Goal: Check status

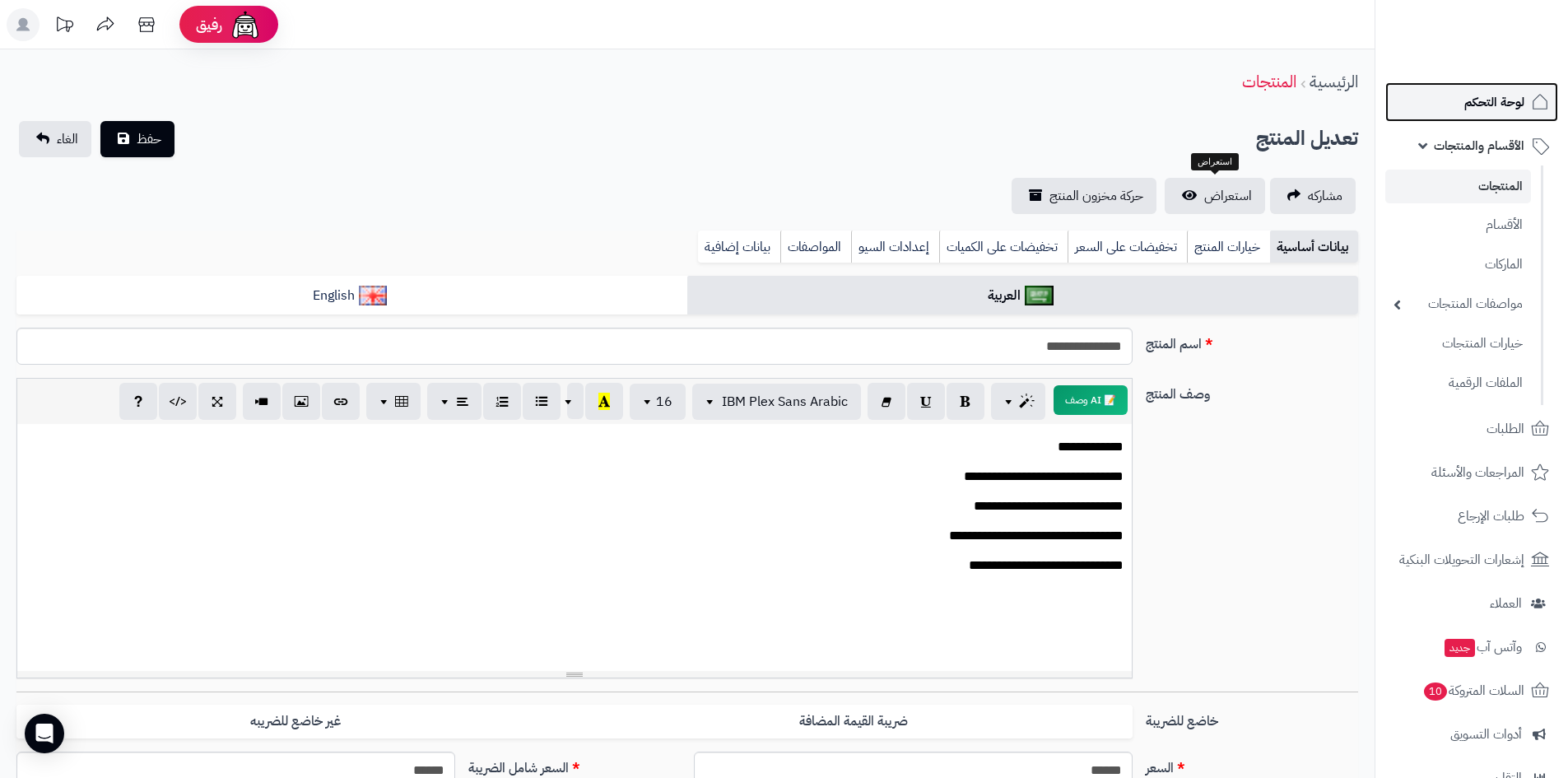
click at [1462, 97] on link "لوحة التحكم" at bounding box center [1472, 101] width 173 height 39
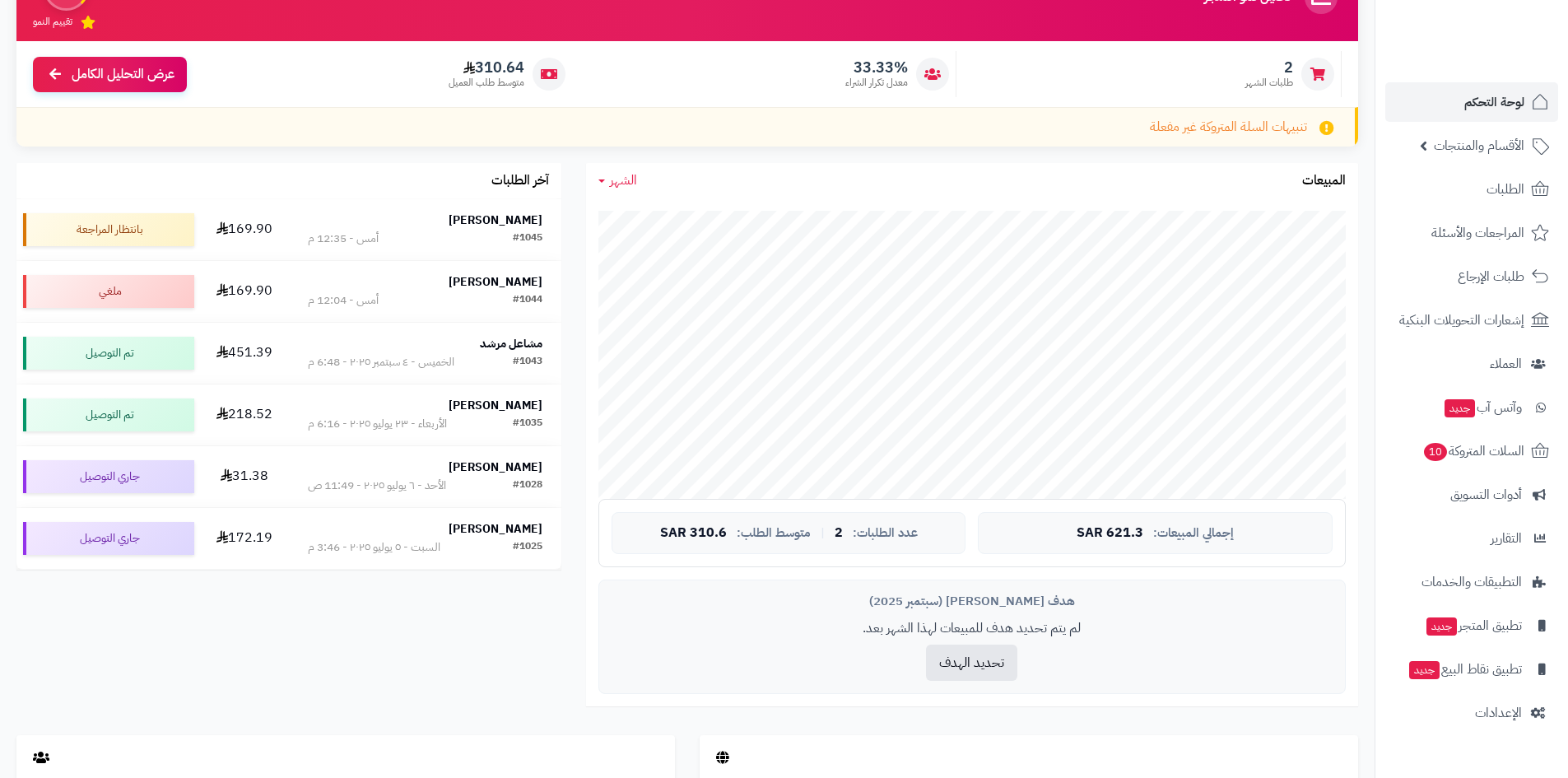
scroll to position [494, 0]
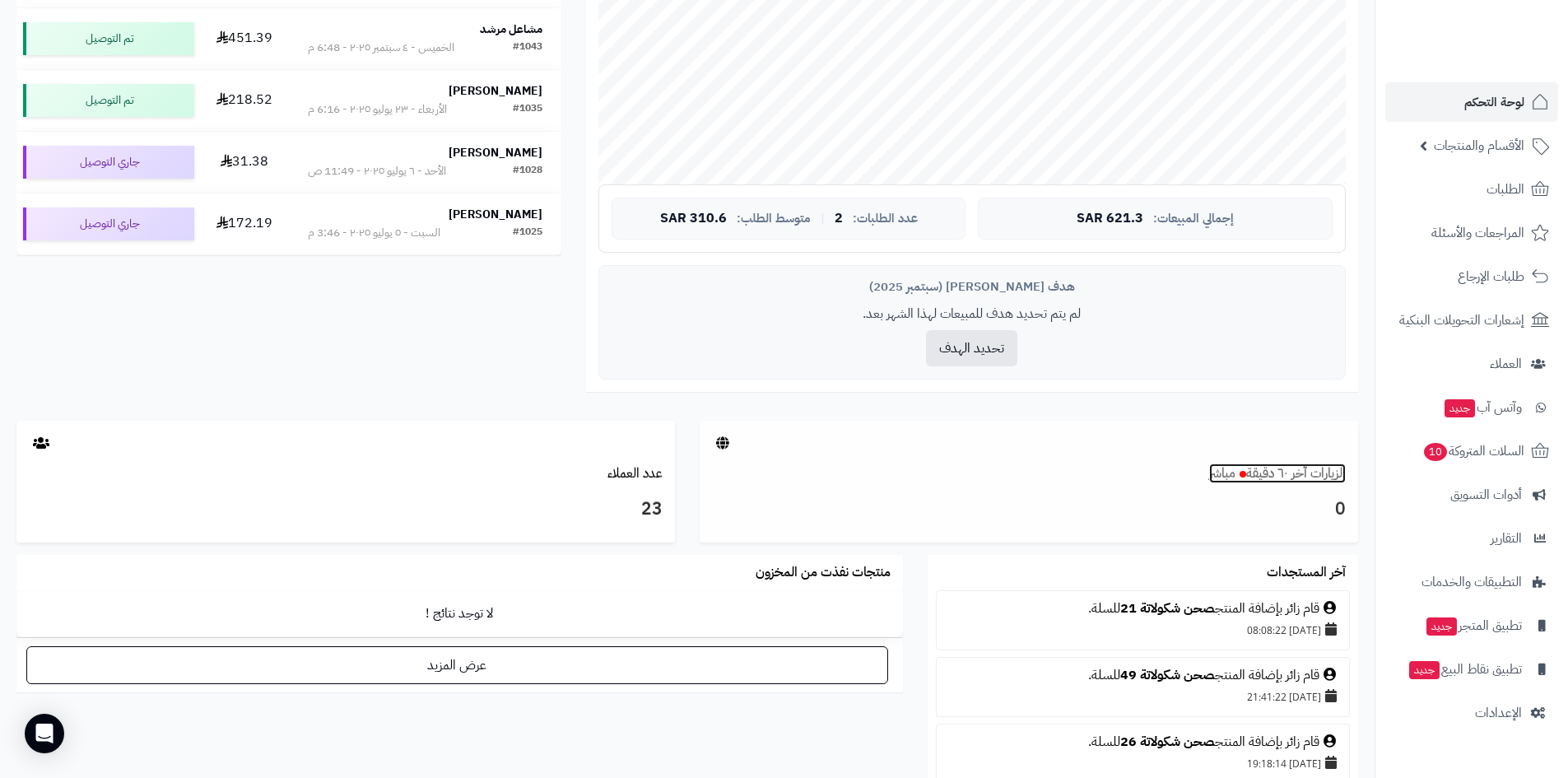
click at [1323, 469] on link "الزيارات آخر ٦٠ دقيقة مباشر" at bounding box center [1277, 473] width 136 height 20
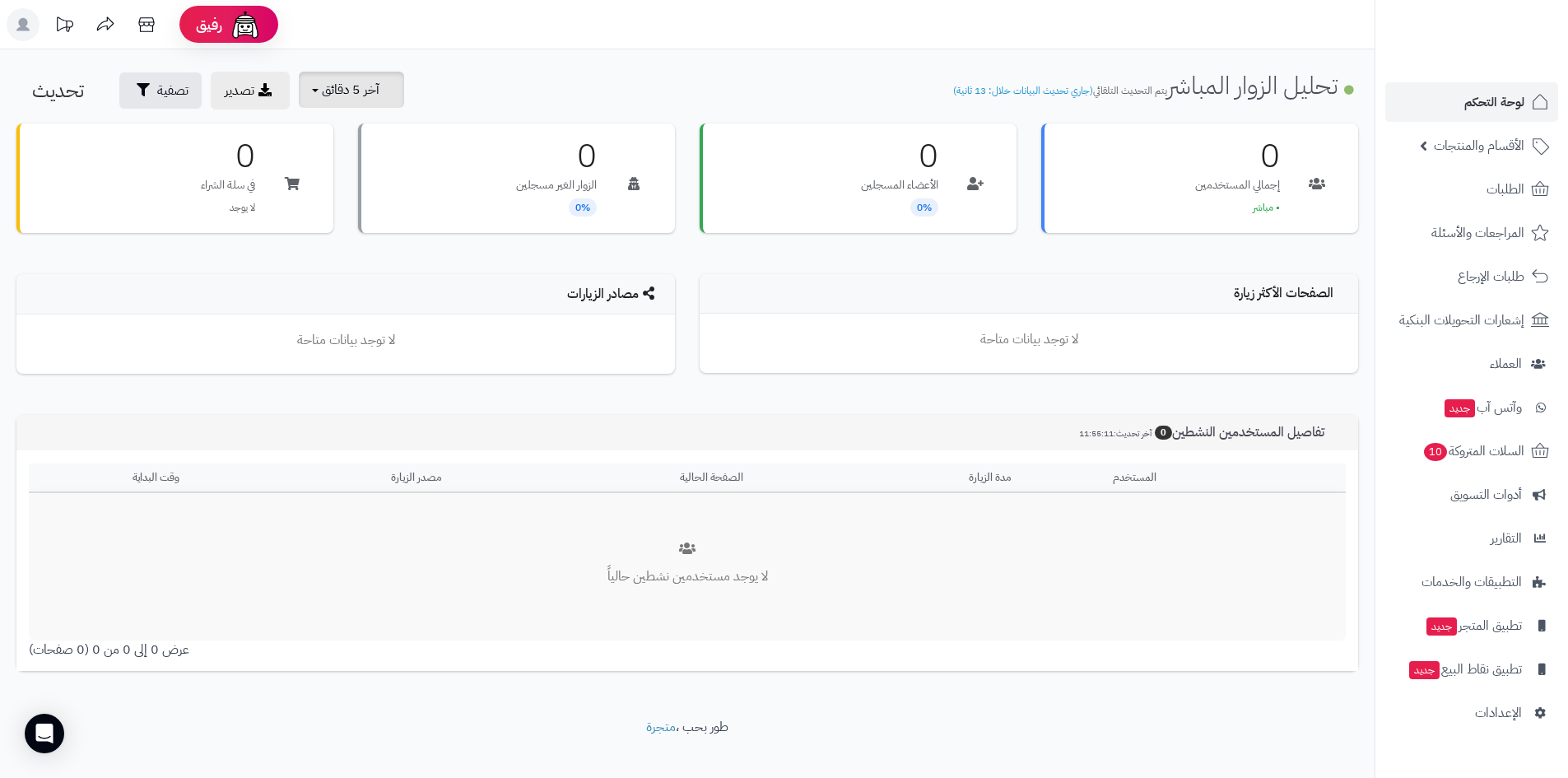
click at [363, 97] on span "آخر 5 دقائق" at bounding box center [350, 90] width 57 height 20
click at [383, 200] on link "آخر 30 دقيقة" at bounding box center [362, 194] width 132 height 32
